Goal: Check status: Check status

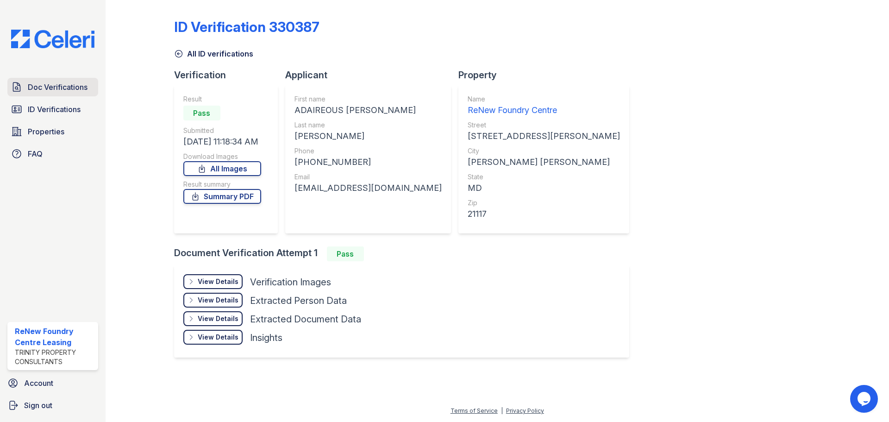
click at [44, 90] on span "Doc Verifications" at bounding box center [58, 86] width 60 height 11
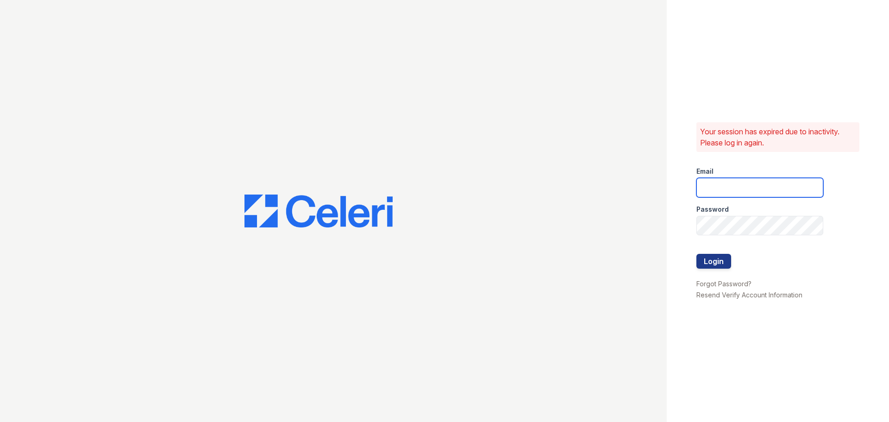
type input "renewfoundrycentre@trinity-pm.com"
click at [723, 268] on div at bounding box center [759, 272] width 127 height 9
click at [718, 262] on button "Login" at bounding box center [713, 261] width 35 height 15
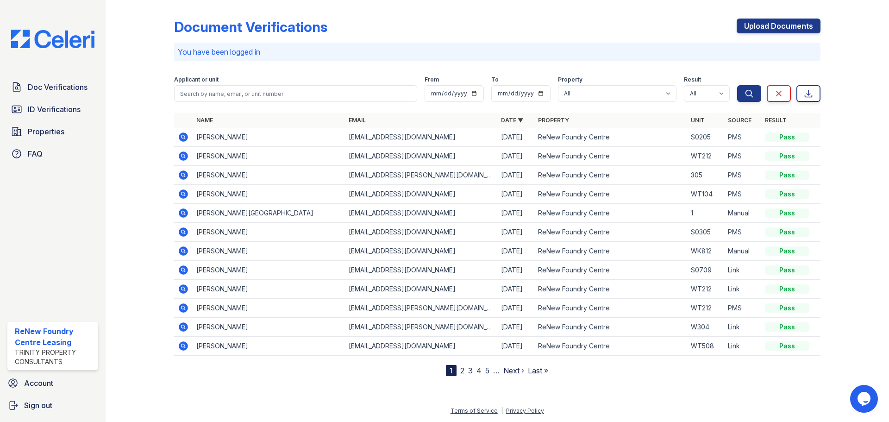
click at [174, 140] on td at bounding box center [183, 137] width 19 height 19
click at [180, 142] on icon at bounding box center [183, 136] width 11 height 11
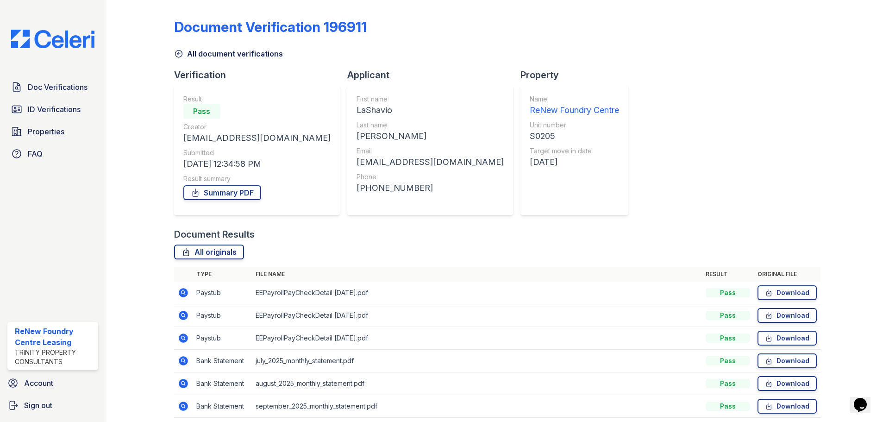
scroll to position [37, 0]
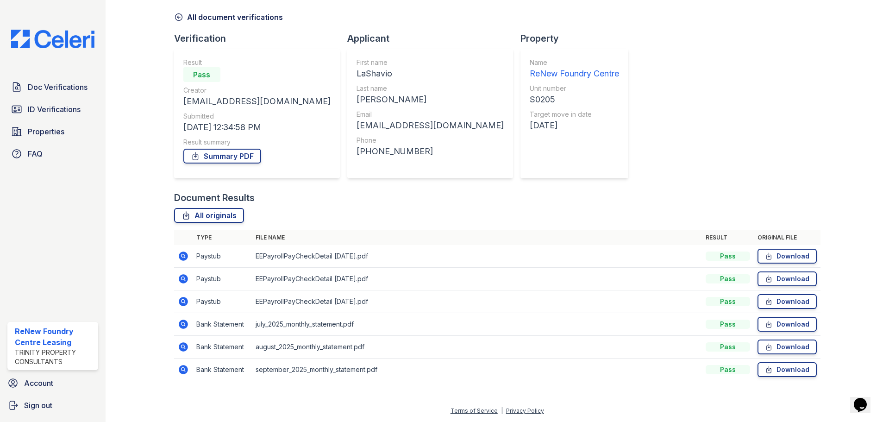
click at [186, 299] on icon at bounding box center [183, 301] width 11 height 11
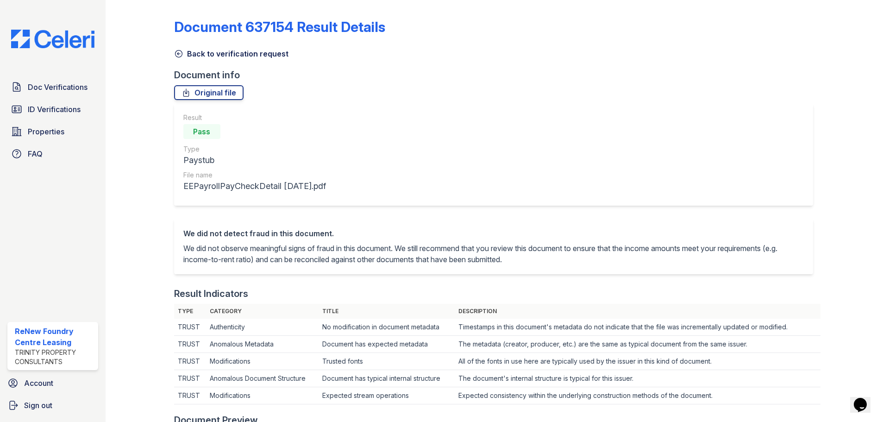
click at [202, 54] on link "Back to verification request" at bounding box center [231, 53] width 114 height 11
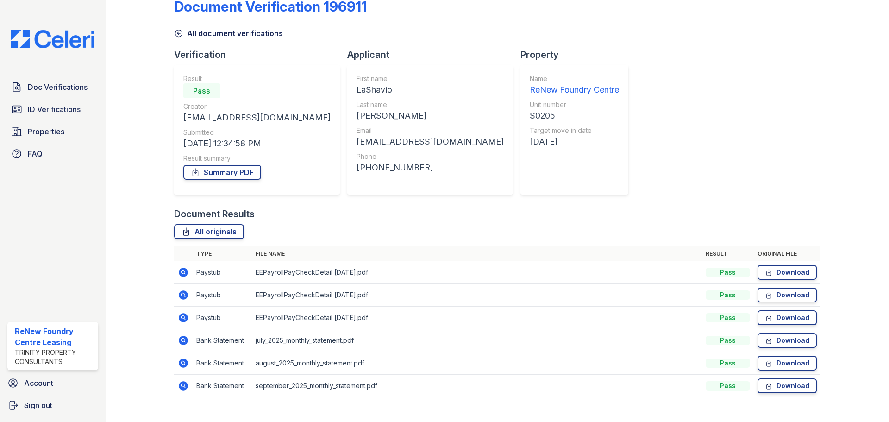
scroll to position [37, 0]
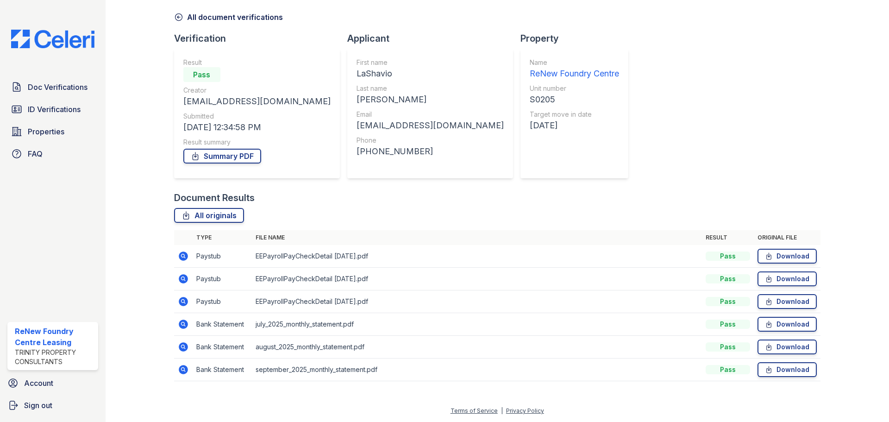
click at [180, 368] on icon at bounding box center [183, 369] width 11 height 11
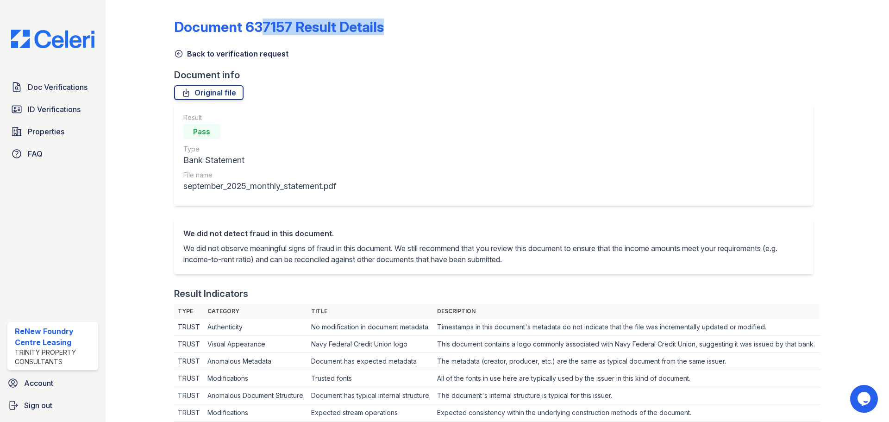
click at [252, 53] on link "Back to verification request" at bounding box center [231, 53] width 114 height 11
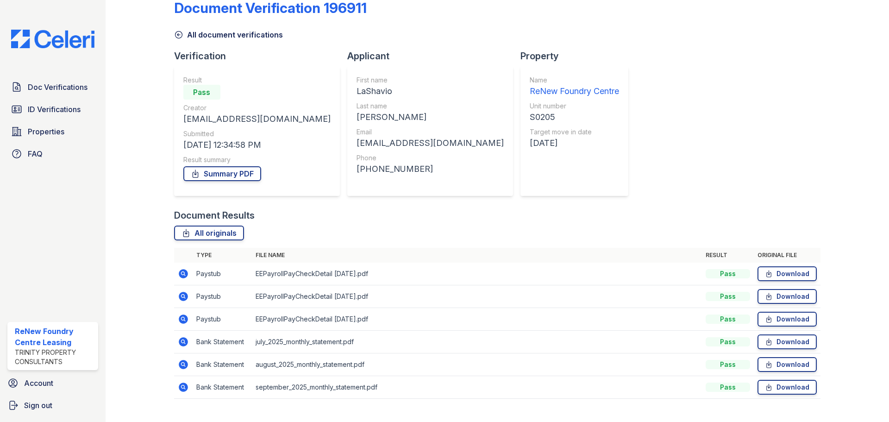
scroll to position [37, 0]
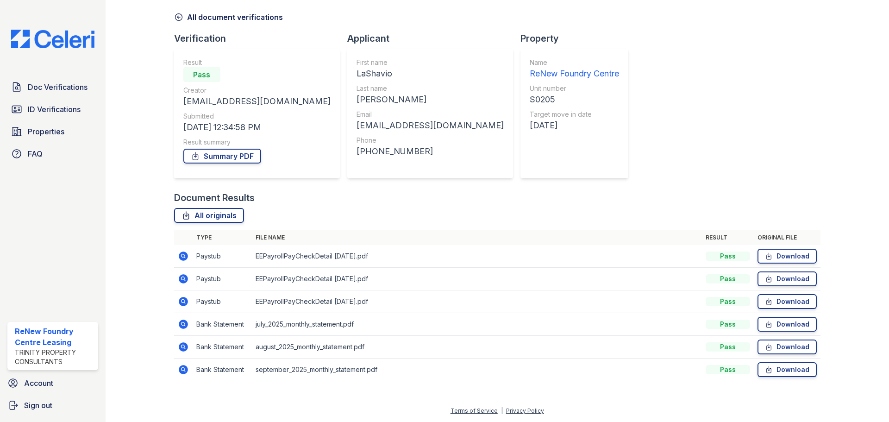
click at [183, 299] on icon at bounding box center [183, 301] width 11 height 11
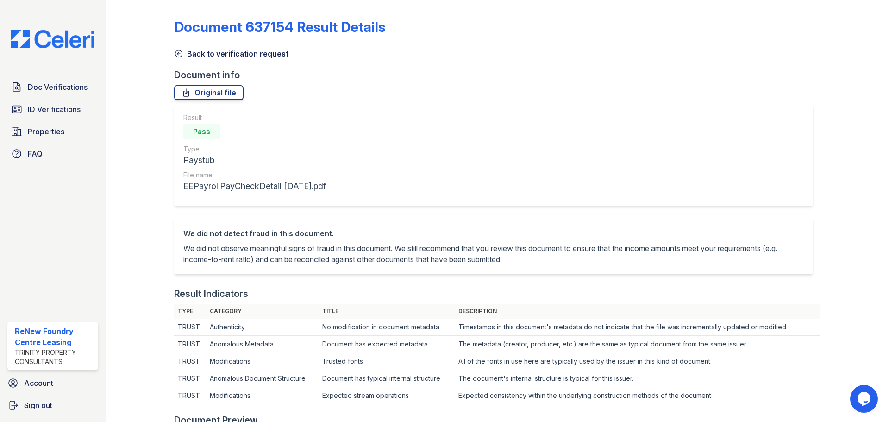
drag, startPoint x: 215, startPoint y: 56, endPoint x: 206, endPoint y: 61, distance: 9.9
click at [215, 56] on link "Back to verification request" at bounding box center [231, 53] width 114 height 11
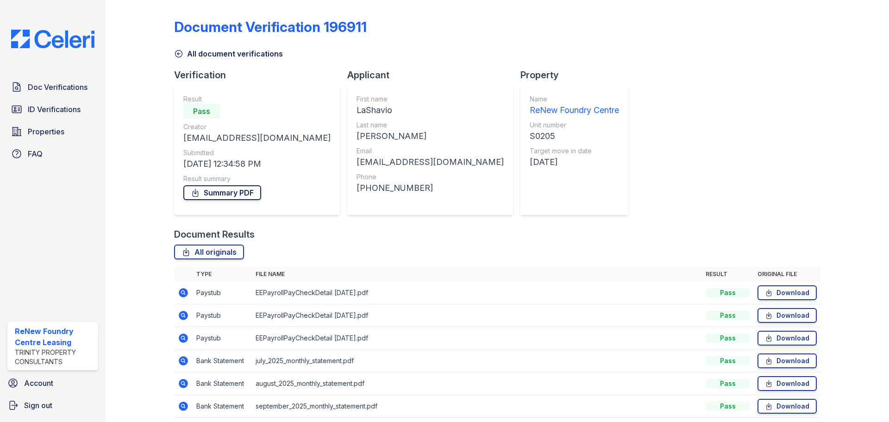
click at [229, 189] on link "Summary PDF" at bounding box center [222, 192] width 78 height 15
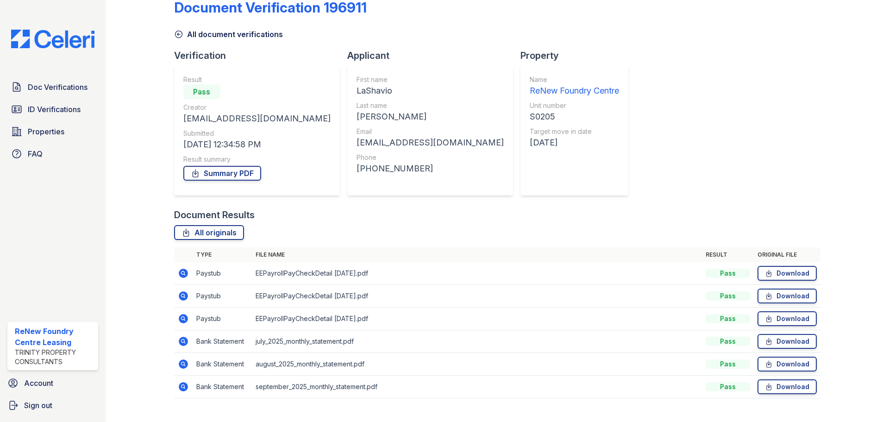
scroll to position [37, 0]
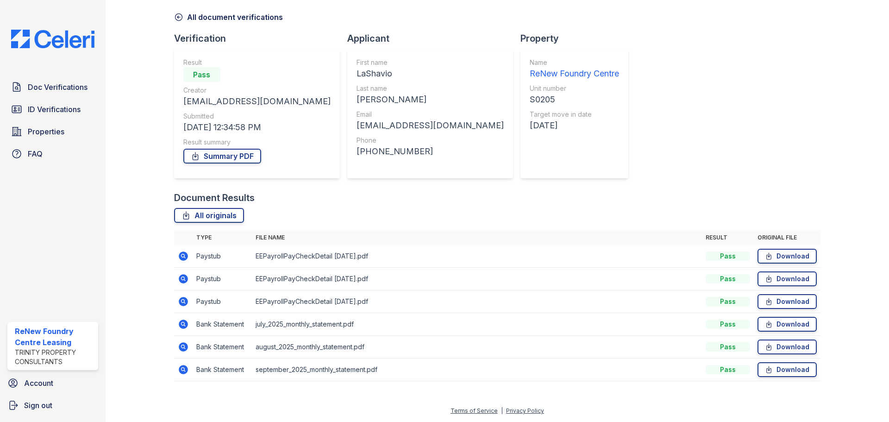
click at [186, 301] on icon at bounding box center [183, 301] width 9 height 9
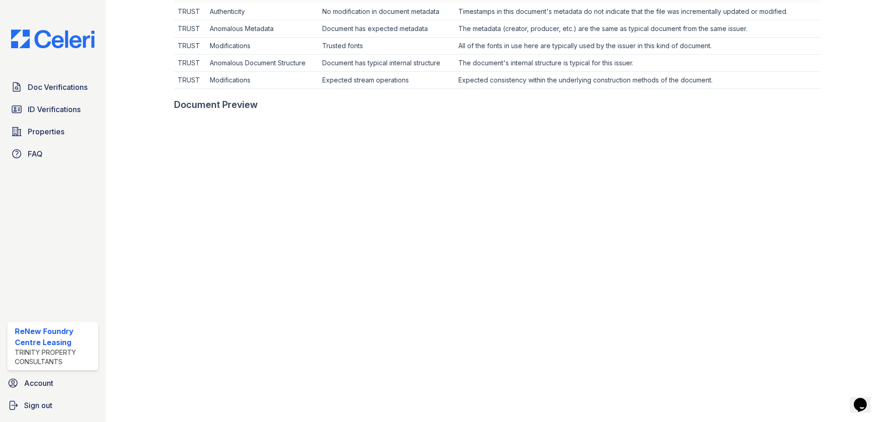
scroll to position [370, 0]
